Goal: Task Accomplishment & Management: Use online tool/utility

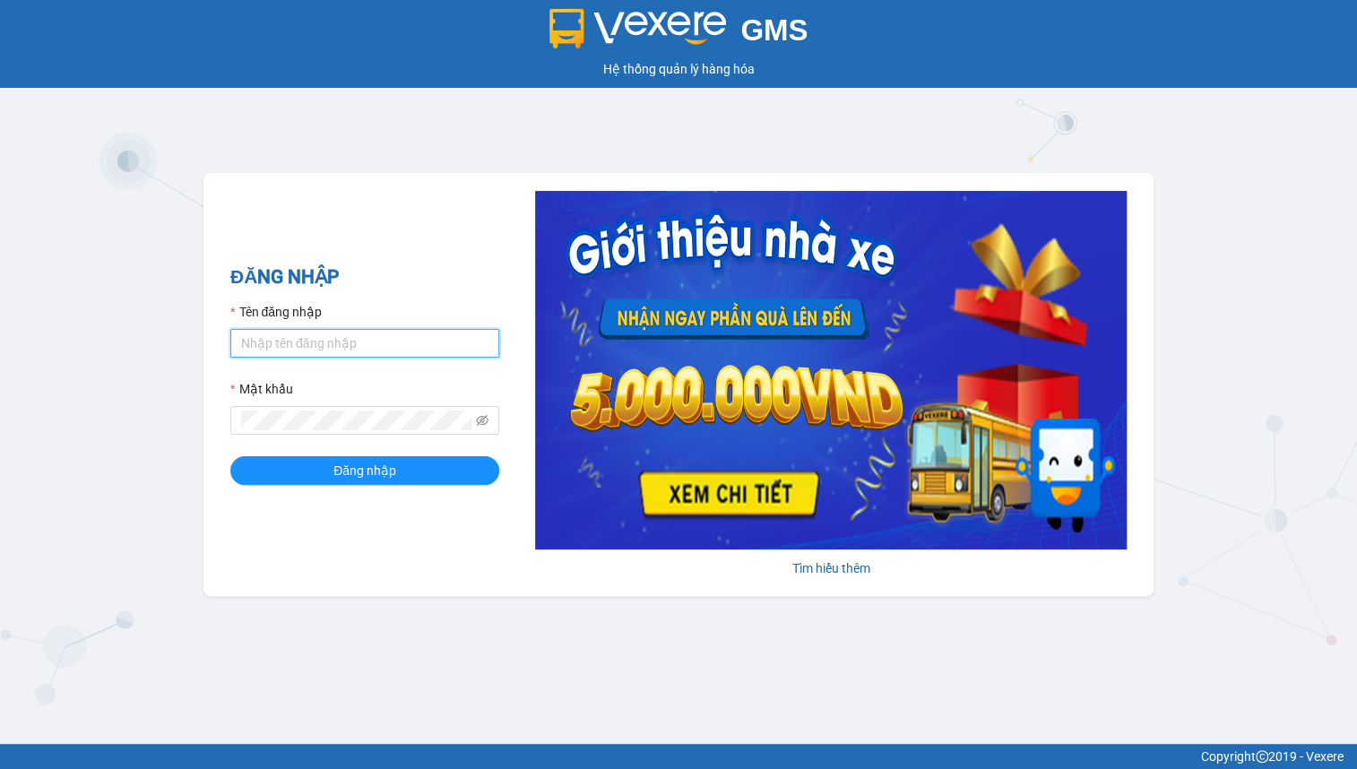
click at [399, 347] on input "Tên đăng nhập" at bounding box center [364, 343] width 269 height 29
click at [398, 346] on input "Tên đăng nhập" at bounding box center [364, 343] width 269 height 29
type input "hien.phuchai"
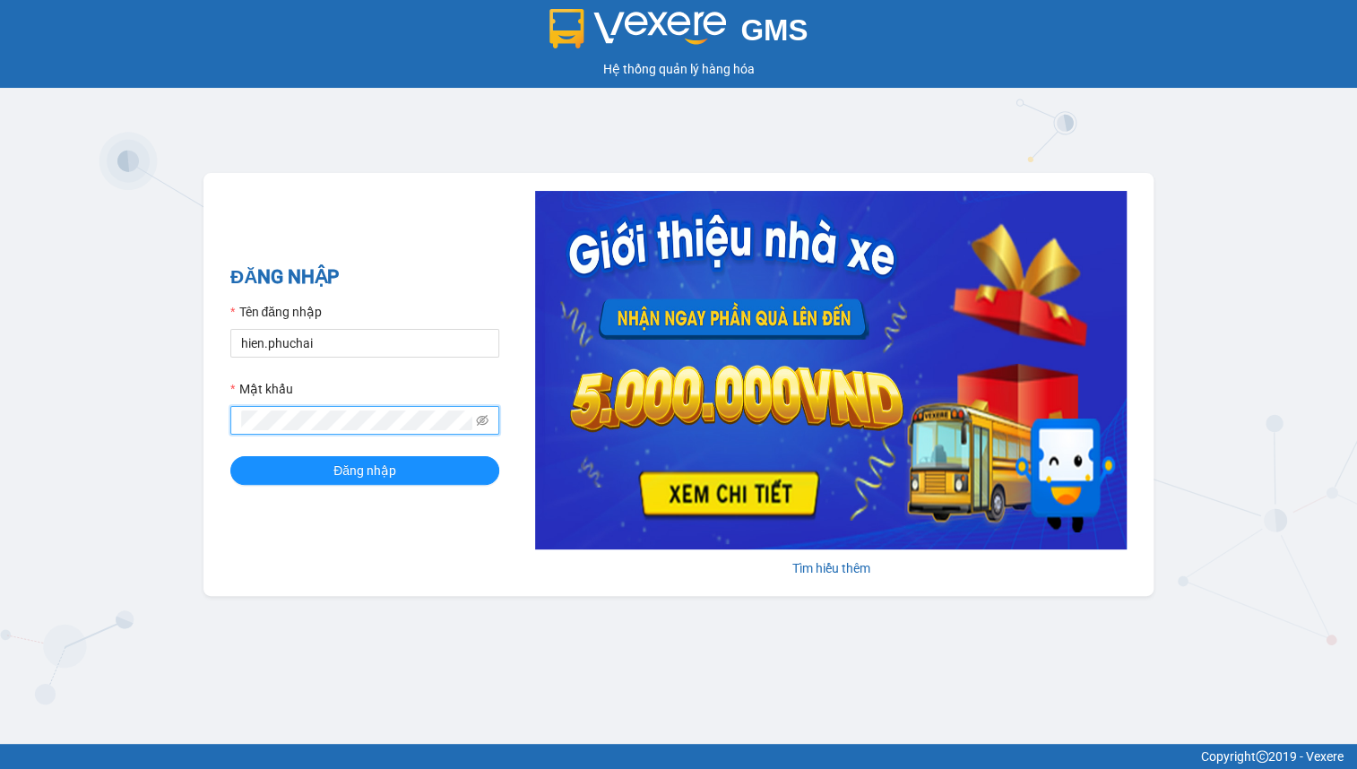
click at [230, 456] on button "Đăng nhập" at bounding box center [364, 470] width 269 height 29
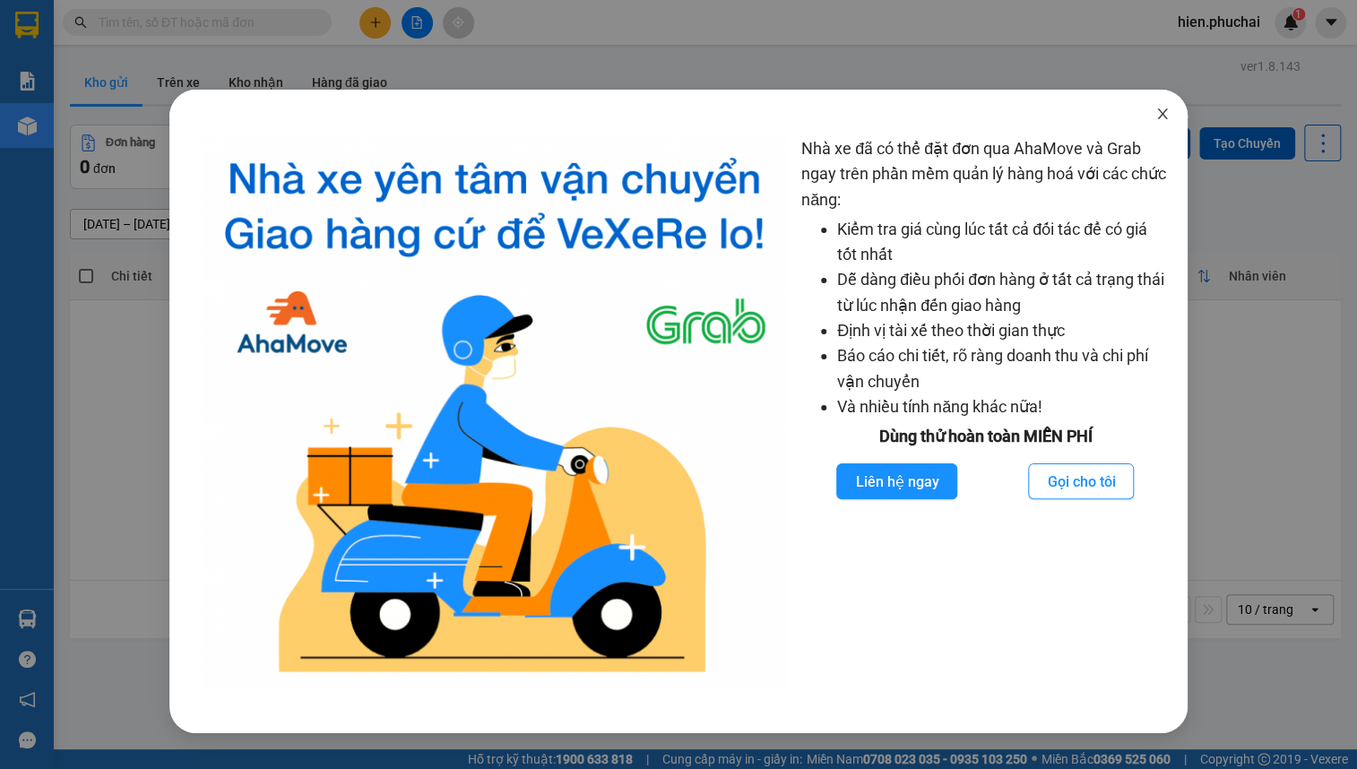
drag, startPoint x: 1174, startPoint y: 115, endPoint x: 1040, endPoint y: 60, distance: 145.2
click at [1171, 115] on span "Close" at bounding box center [1163, 115] width 50 height 50
